Goal: Navigation & Orientation: Find specific page/section

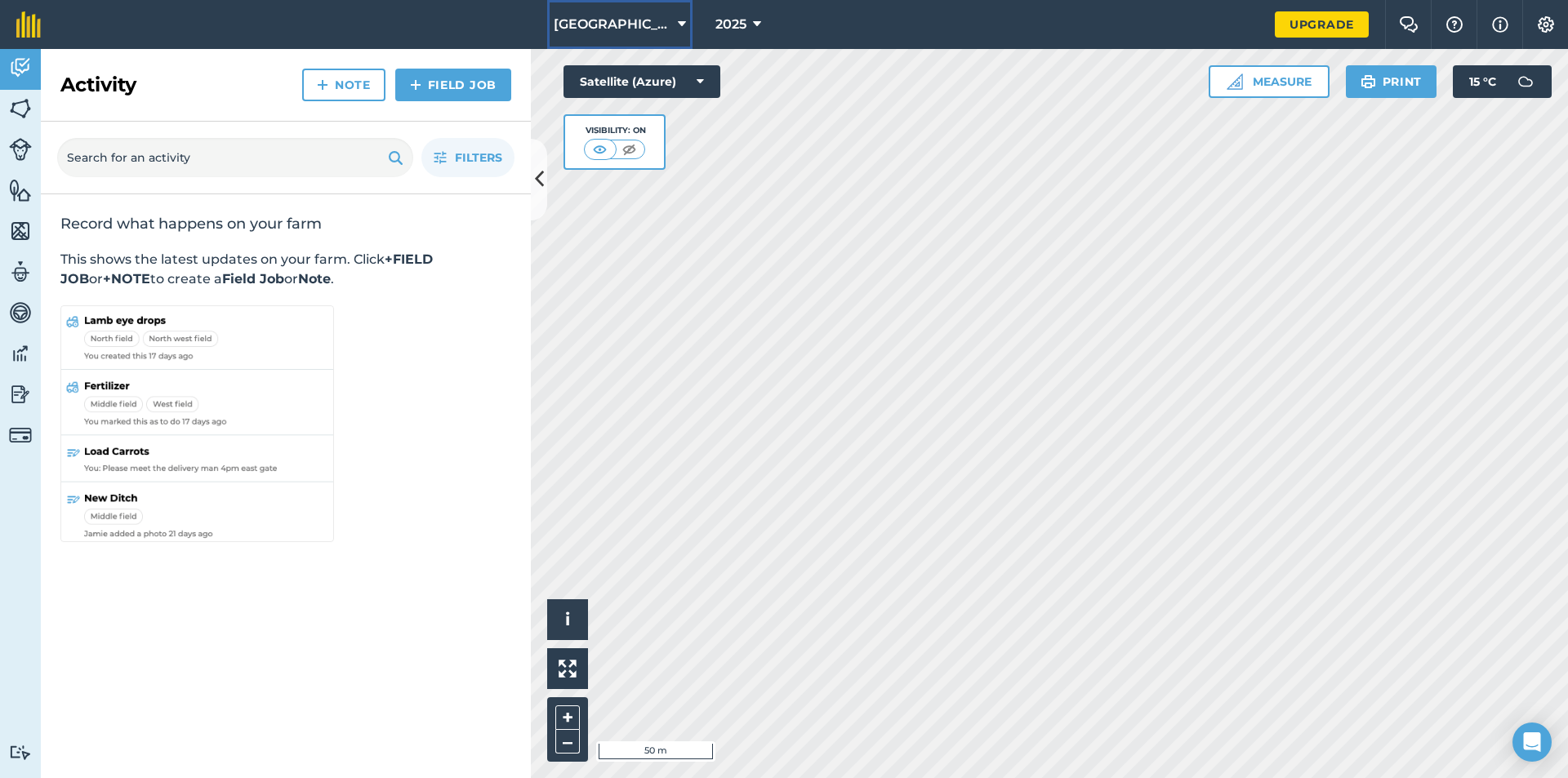
click at [598, 20] on span "[GEOGRAPHIC_DATA]" at bounding box center [612, 24] width 117 height 20
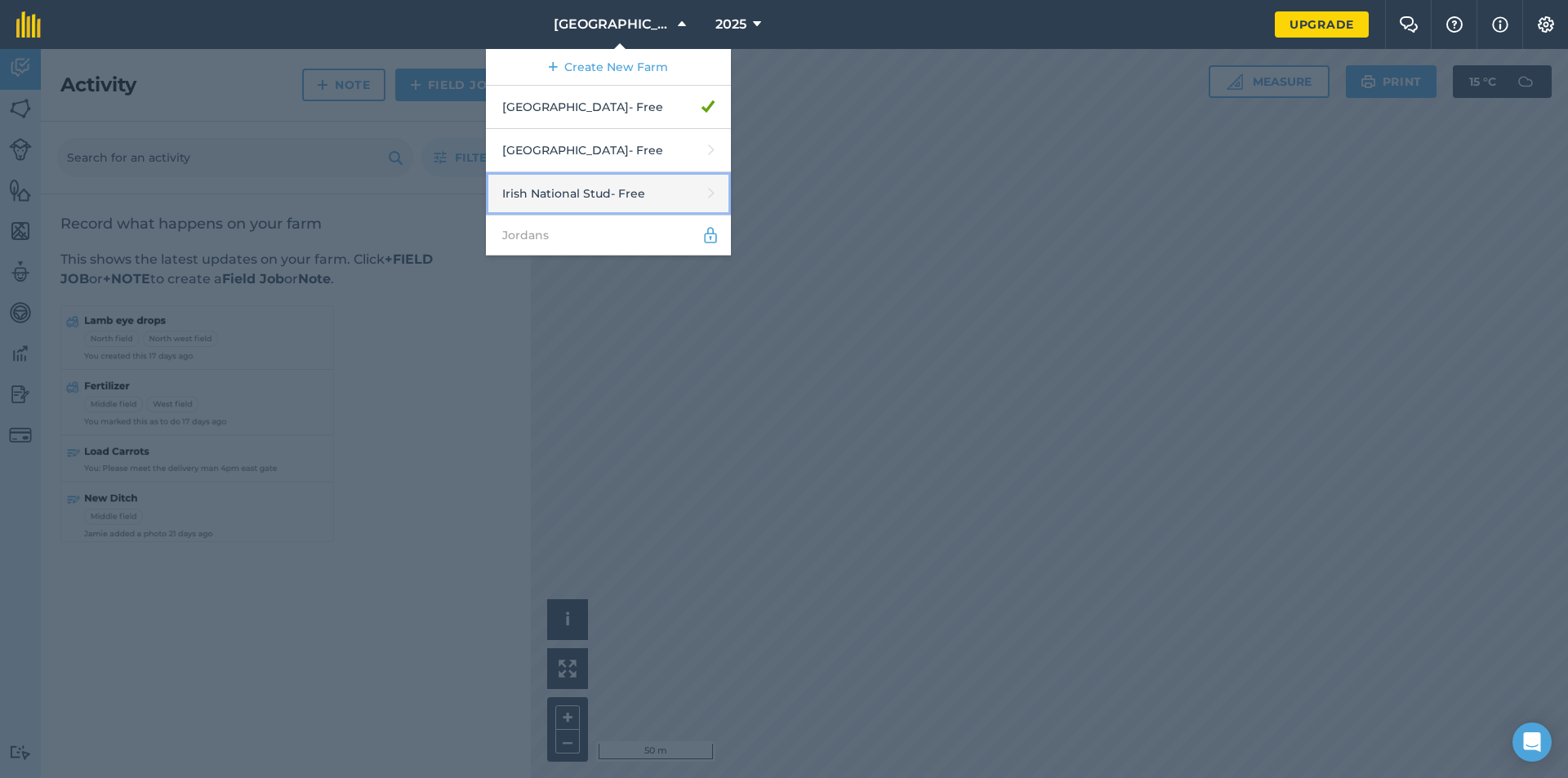
click at [616, 176] on link "Irish National Stud - Free" at bounding box center [608, 194] width 245 height 43
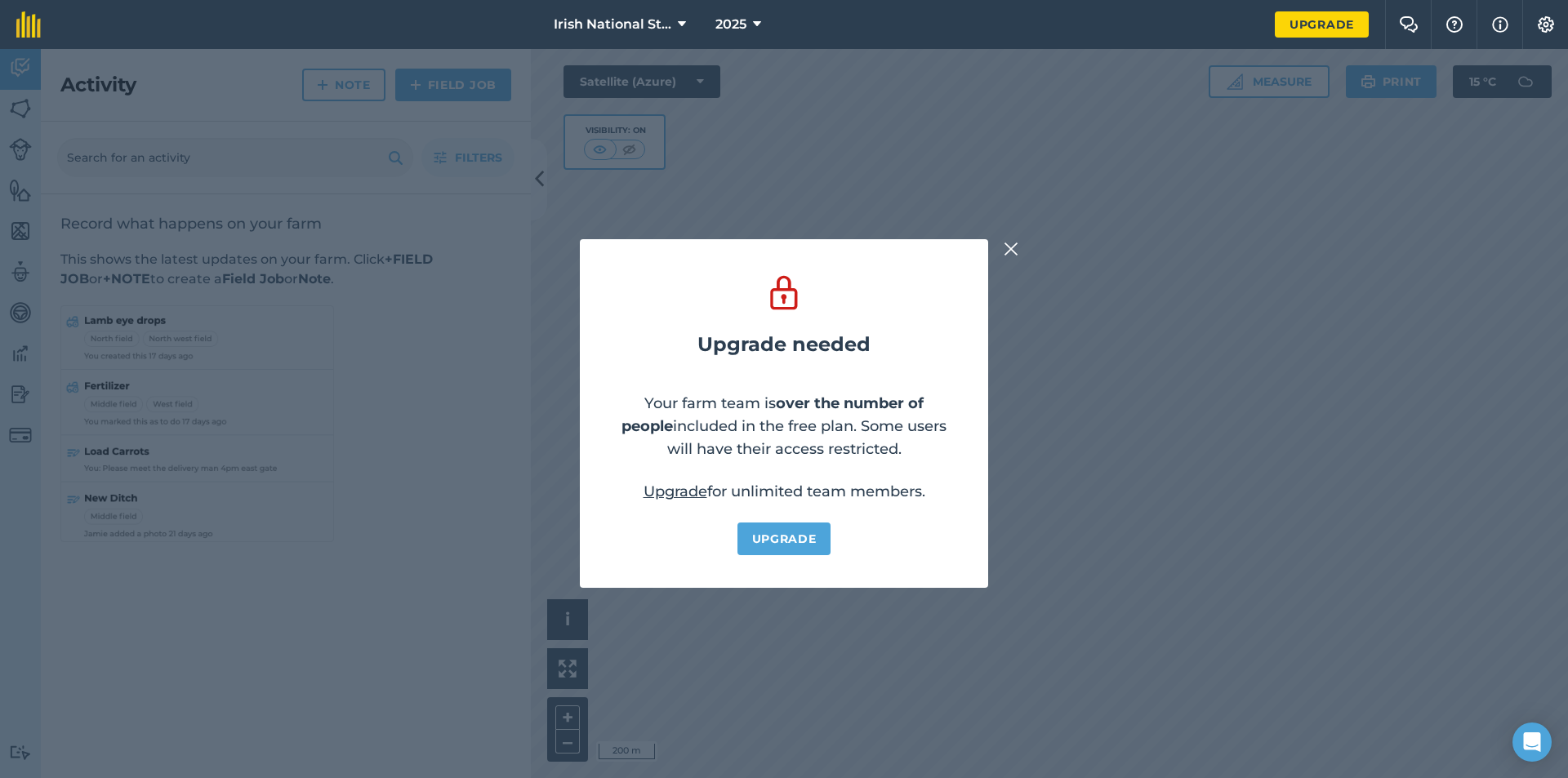
click at [1004, 250] on img at bounding box center [1011, 249] width 15 height 20
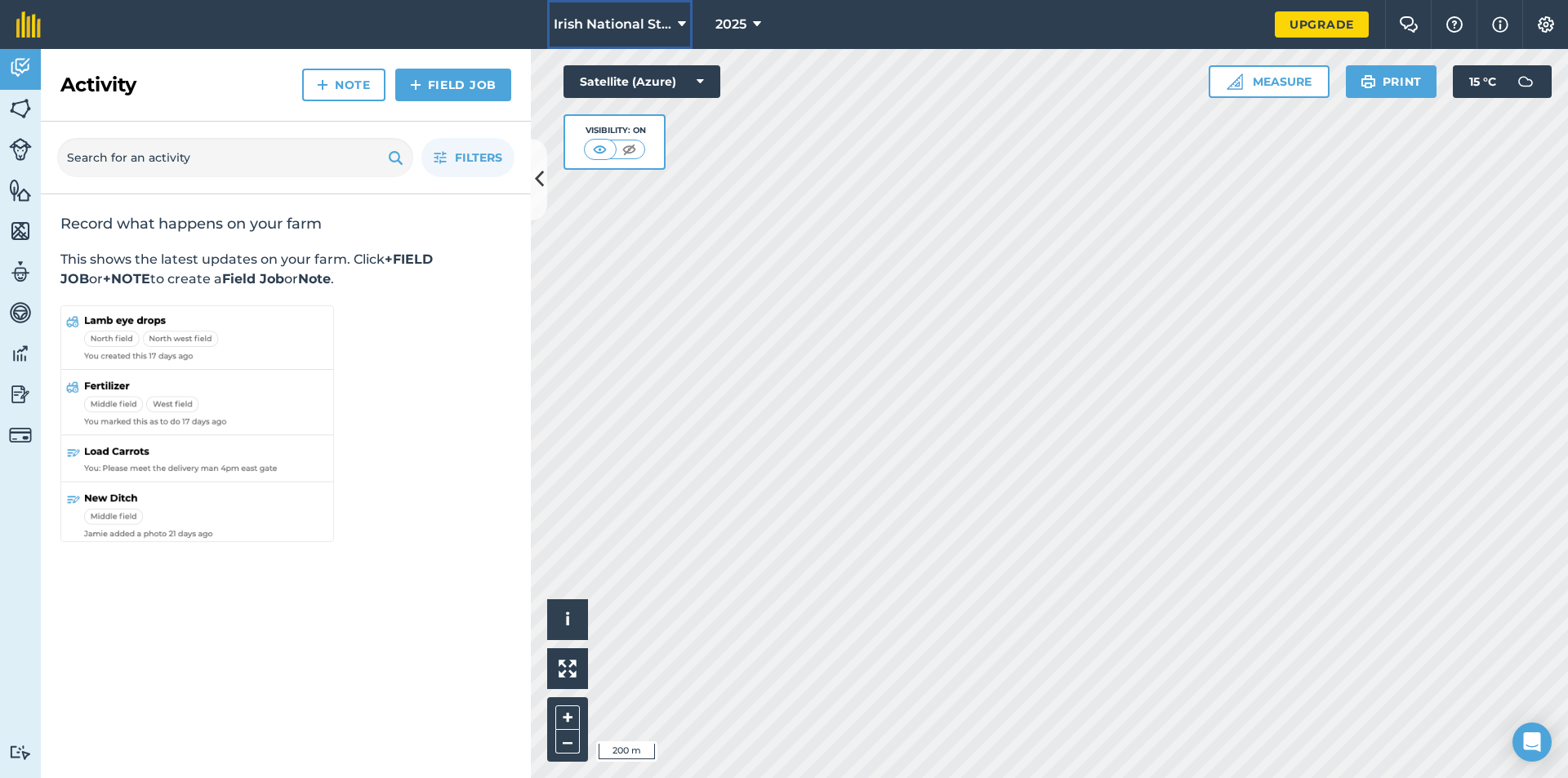
click at [668, 27] on span "Irish National Stud" at bounding box center [612, 24] width 117 height 20
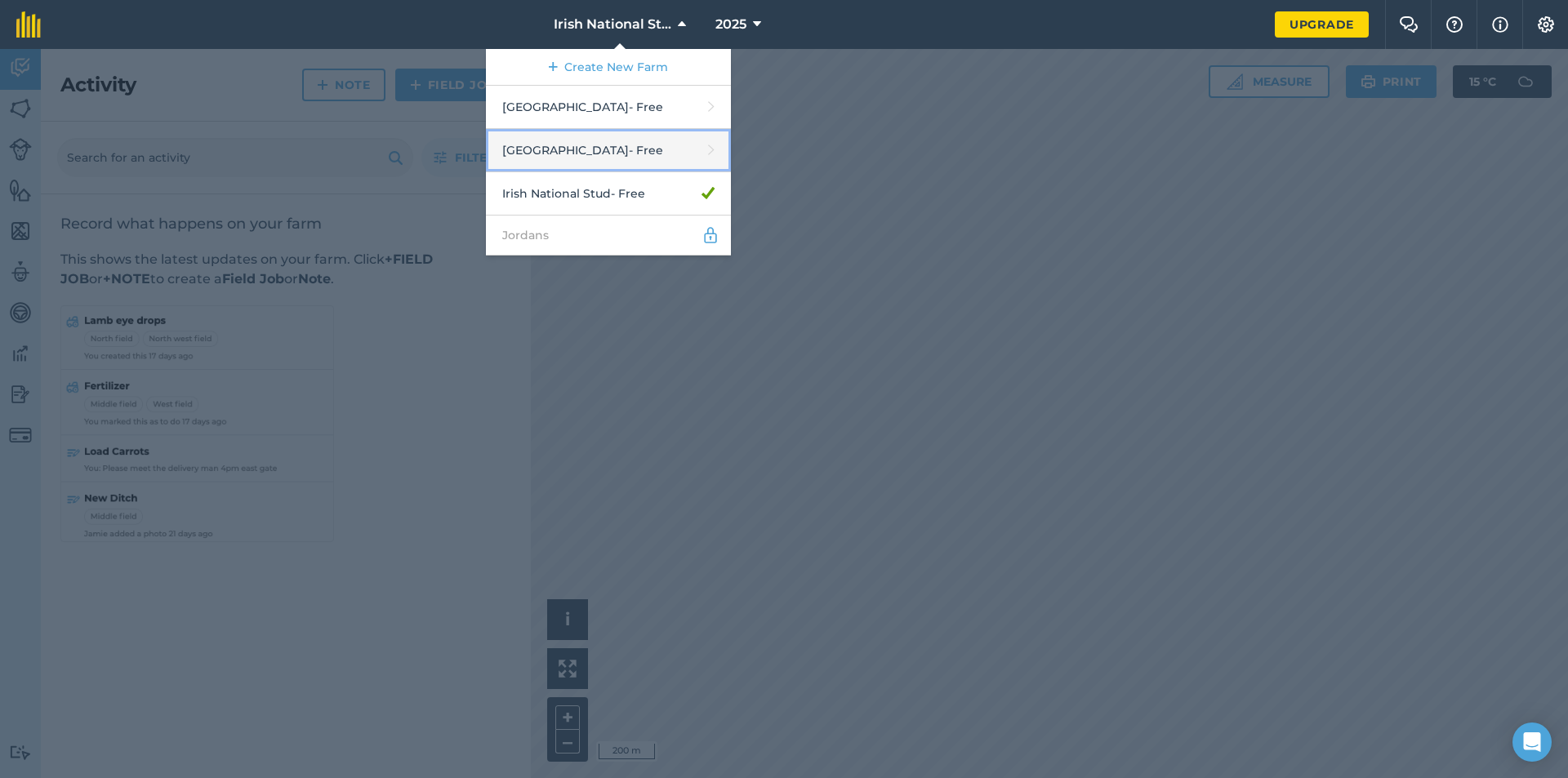
click at [642, 156] on link "Digby Bridge - Free" at bounding box center [608, 150] width 245 height 43
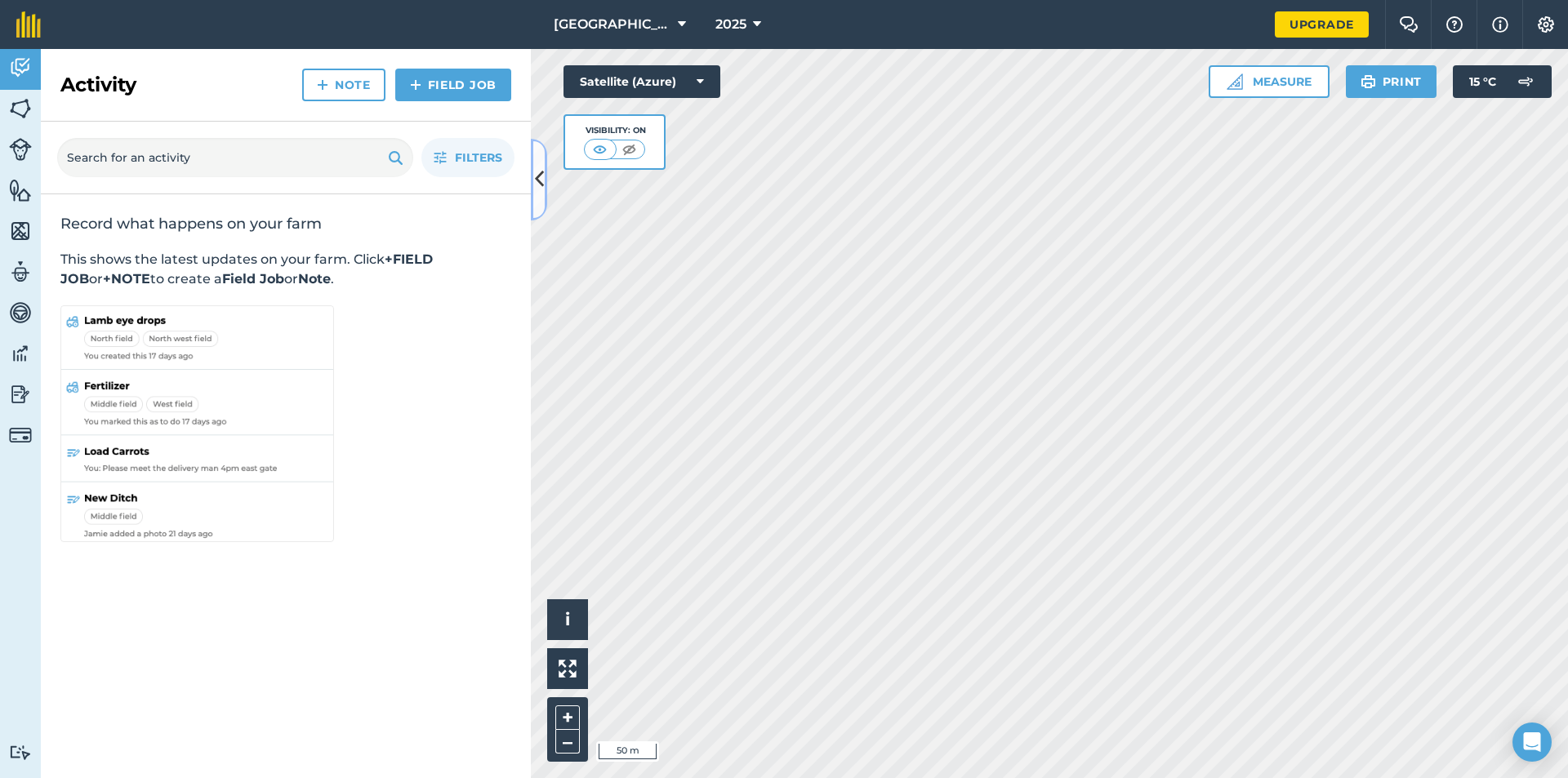
click at [535, 206] on button at bounding box center [538, 179] width 16 height 82
